Goal: Task Accomplishment & Management: Complete application form

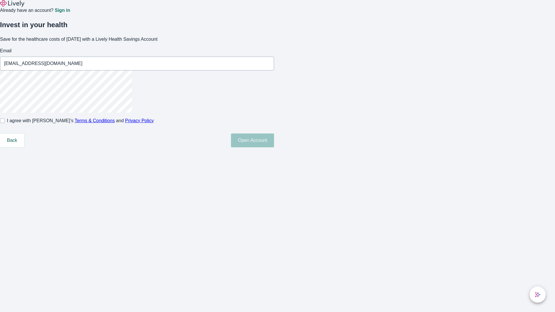
click at [5, 123] on input "I agree with Lively’s Terms & Conditions and Privacy Policy" at bounding box center [2, 121] width 5 height 5
checkbox input "true"
click at [274, 147] on button "Open Account" at bounding box center [252, 141] width 43 height 14
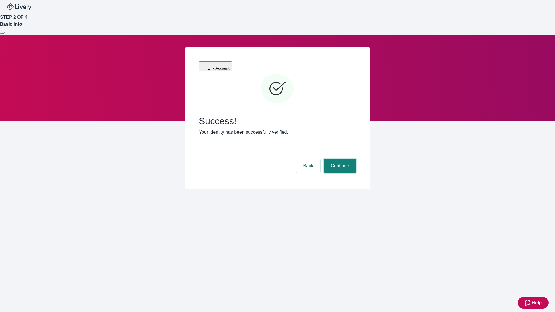
click at [339, 159] on button "Continue" at bounding box center [340, 166] width 32 height 14
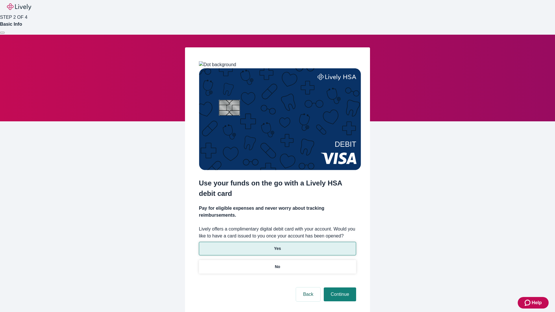
click at [277, 246] on p "Yes" at bounding box center [277, 249] width 7 height 6
click at [339, 288] on button "Continue" at bounding box center [340, 295] width 32 height 14
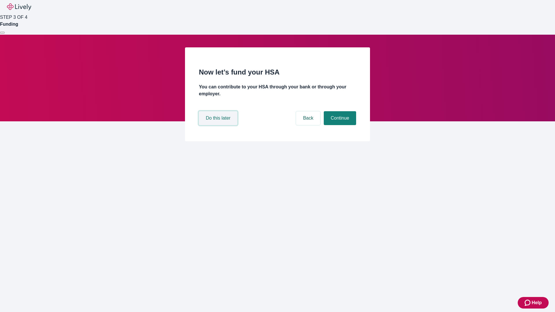
click at [219, 125] on button "Do this later" at bounding box center [218, 118] width 38 height 14
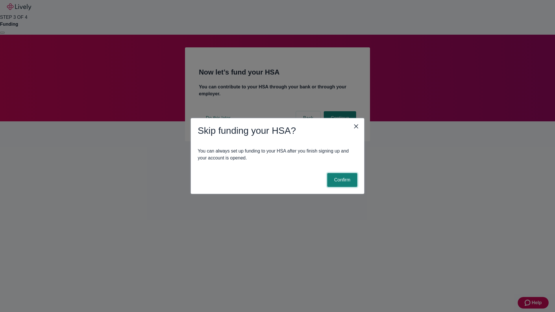
click at [341, 180] on button "Confirm" at bounding box center [342, 180] width 30 height 14
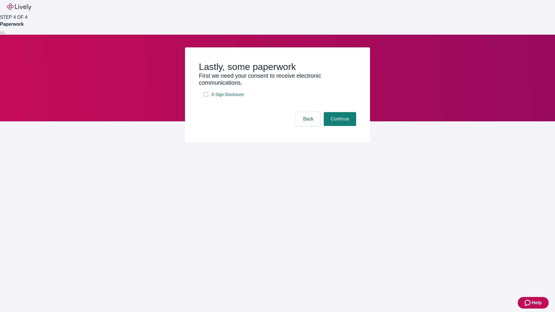
click at [206, 97] on input "E-Sign Disclosure" at bounding box center [206, 94] width 5 height 5
checkbox input "true"
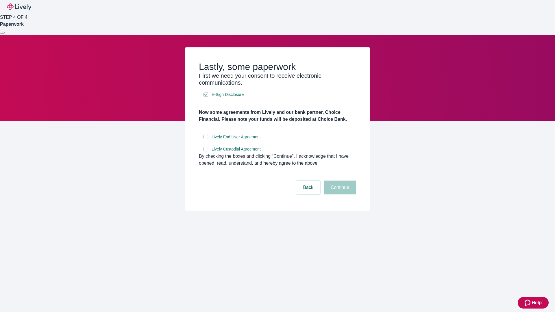
click at [206, 139] on input "Lively End User Agreement" at bounding box center [206, 137] width 5 height 5
checkbox input "true"
click at [206, 152] on input "Lively Custodial Agreement" at bounding box center [206, 149] width 5 height 5
checkbox input "true"
click at [339, 195] on button "Continue" at bounding box center [340, 188] width 32 height 14
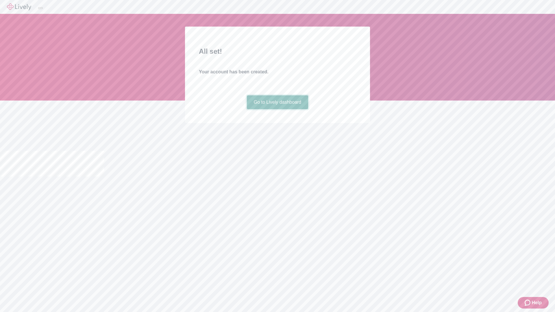
click at [277, 109] on link "Go to Lively dashboard" at bounding box center [278, 102] width 62 height 14
